Goal: Information Seeking & Learning: Learn about a topic

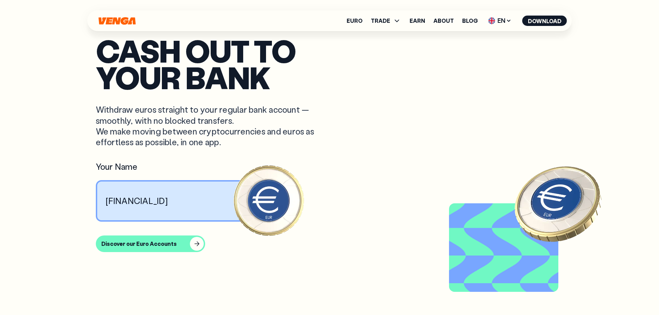
scroll to position [623, 0]
click at [157, 259] on article "Cash out to your bank Withdraw euros straight to your regular bank account — sm…" at bounding box center [330, 171] width 468 height 268
type textarea "****"
click at [157, 259] on article "Cash out to your bank Withdraw euros straight to your regular bank account — sm…" at bounding box center [330, 171] width 468 height 268
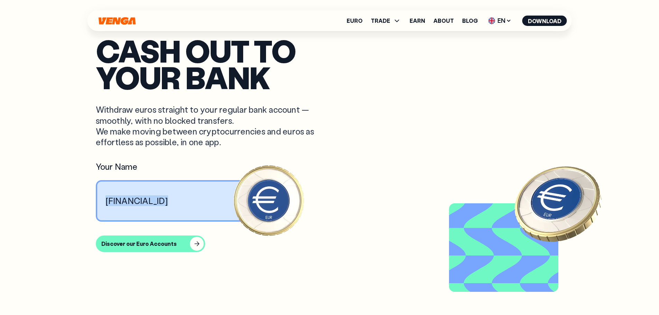
copy p "[FINANCIAL_ID]"
click at [332, 138] on article "Cash out to your bank Withdraw euros straight to your regular bank account — sm…" at bounding box center [330, 171] width 468 height 268
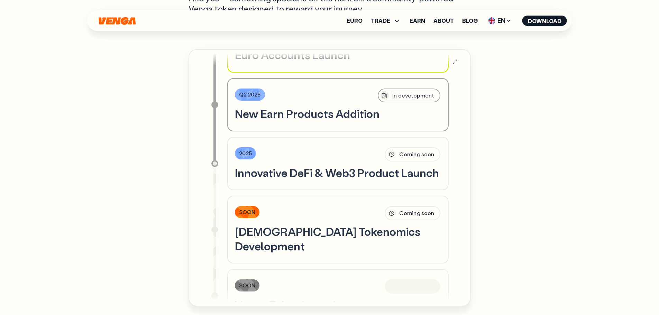
scroll to position [512, 0]
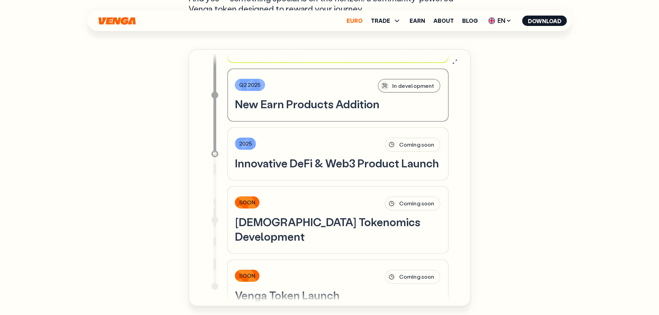
click at [354, 20] on link "Euro" at bounding box center [355, 21] width 16 height 6
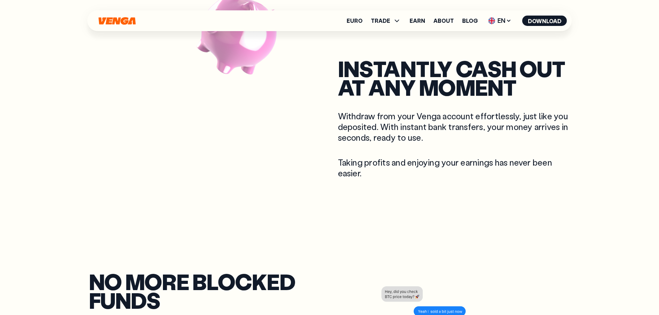
scroll to position [554, 0]
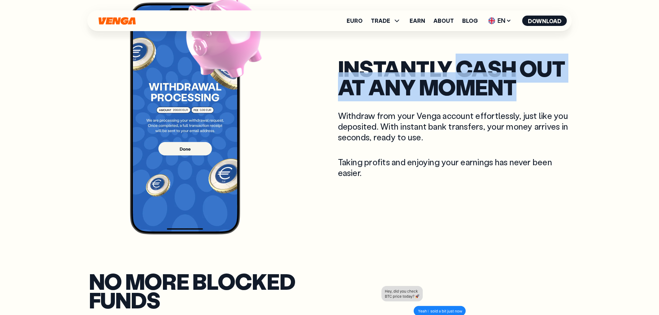
drag, startPoint x: 455, startPoint y: 72, endPoint x: 550, endPoint y: 96, distance: 98.1
click at [550, 96] on h2 "instantly Cash out at any moment" at bounding box center [454, 78] width 232 height 38
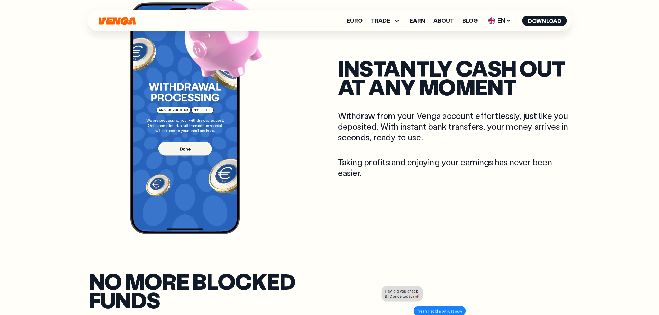
click at [495, 104] on div "instantly Cash out at any moment Withdraw from your Venga account effortlessly,…" at bounding box center [454, 118] width 232 height 119
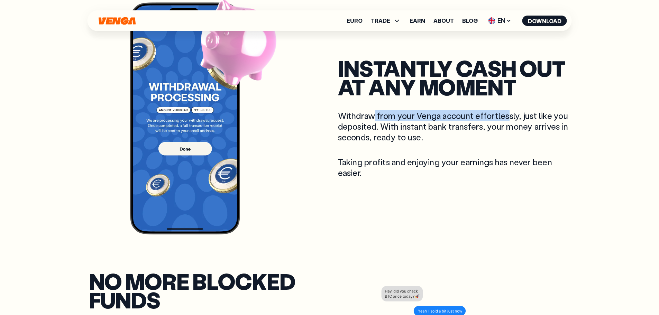
drag, startPoint x: 376, startPoint y: 117, endPoint x: 509, endPoint y: 120, distance: 132.5
click at [509, 120] on p "Withdraw from your Venga account effortlessly, just like you deposited. With in…" at bounding box center [454, 126] width 232 height 33
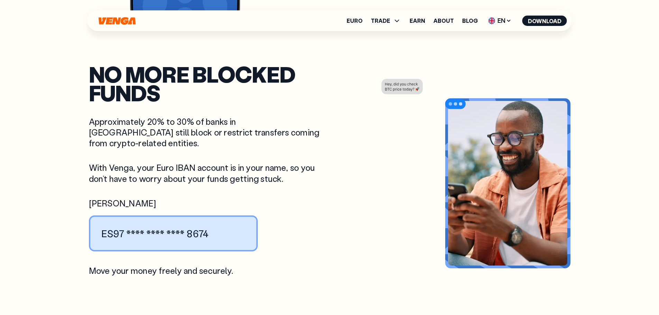
scroll to position [761, 0]
click at [313, 174] on div "no more blocked funds Approximately 20% to 30% of banks in [GEOGRAPHIC_DATA] st…" at bounding box center [205, 170] width 232 height 212
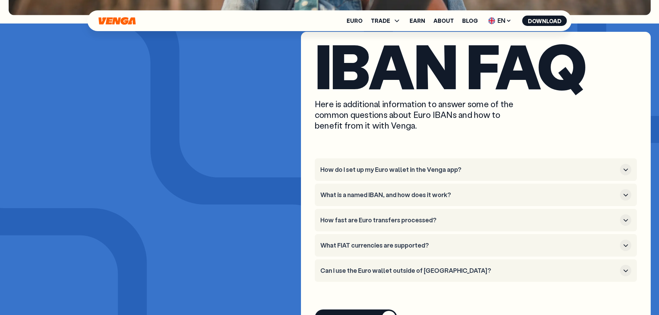
scroll to position [2560, 0]
click at [392, 192] on h3 "What is a named IBAN, and how does it work?" at bounding box center [468, 196] width 297 height 8
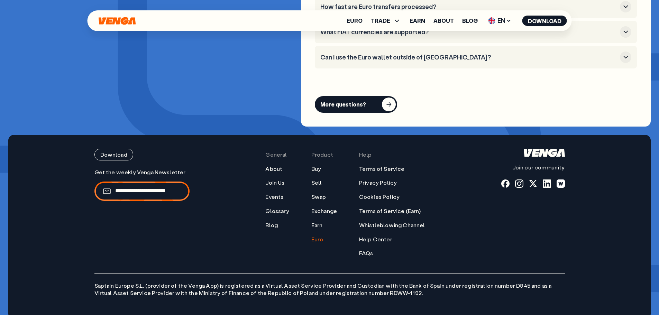
scroll to position [2835, 0]
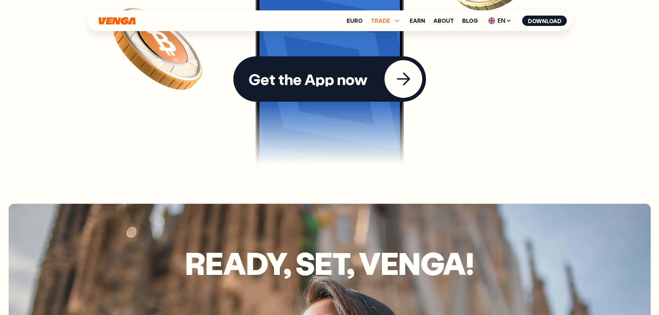
click at [382, 21] on span "TRADE" at bounding box center [380, 21] width 19 height 6
click at [492, 87] on div "Get the App now" at bounding box center [329, 47] width 659 height 243
click at [383, 18] on span "TRADE" at bounding box center [380, 21] width 19 height 6
click at [467, 110] on div "Get the App now" at bounding box center [329, 47] width 659 height 243
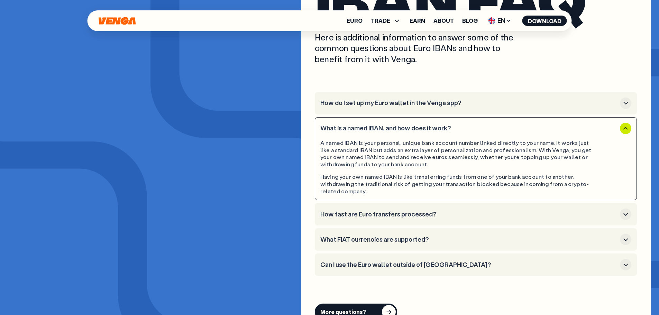
scroll to position [2627, 0]
click at [383, 22] on span "TRADE" at bounding box center [380, 21] width 19 height 6
click at [363, 236] on h3 "What FIAT currencies are supported?" at bounding box center [468, 240] width 297 height 8
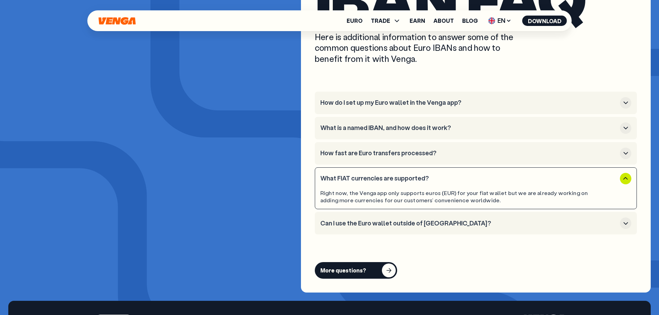
click at [349, 218] on button "Can I use the Euro wallet outside of [GEOGRAPHIC_DATA]?" at bounding box center [475, 223] width 311 height 11
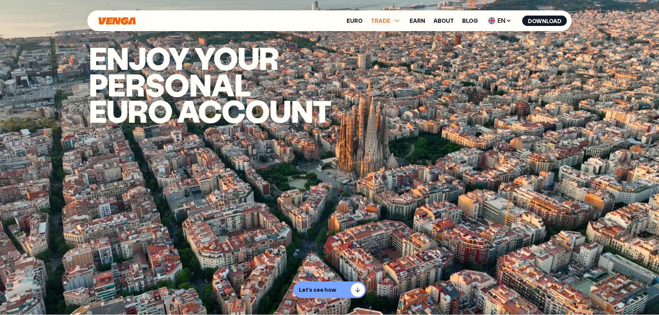
scroll to position [0, 0]
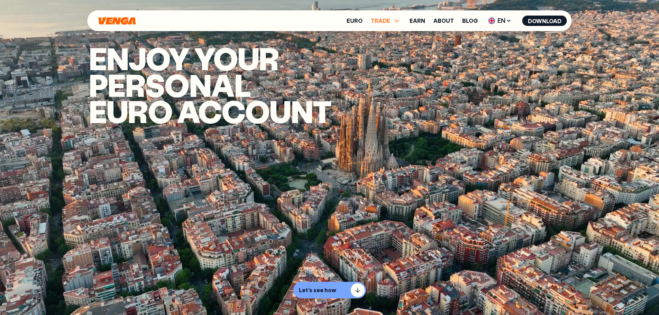
click at [393, 22] on span "TRADE" at bounding box center [386, 21] width 30 height 8
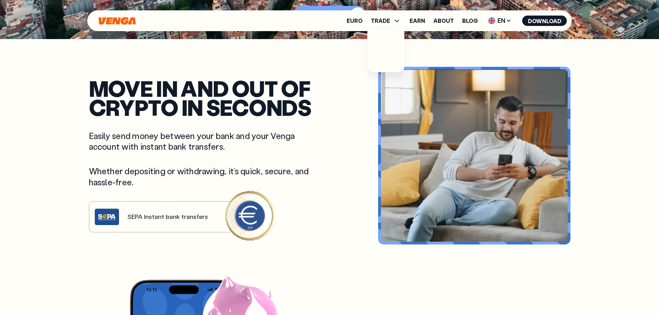
click at [166, 138] on p "Easily send money between your bank and your Venga account with instant bank tr…" at bounding box center [205, 140] width 232 height 21
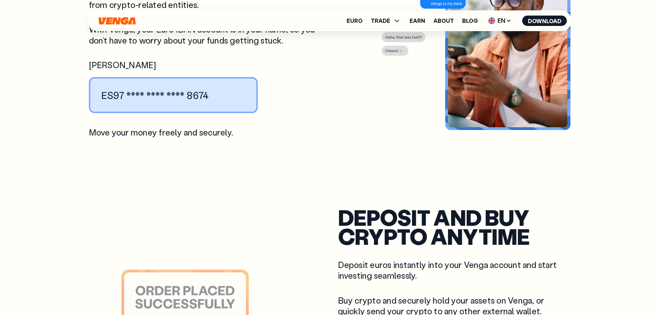
scroll to position [899, 0]
